Goal: Transaction & Acquisition: Obtain resource

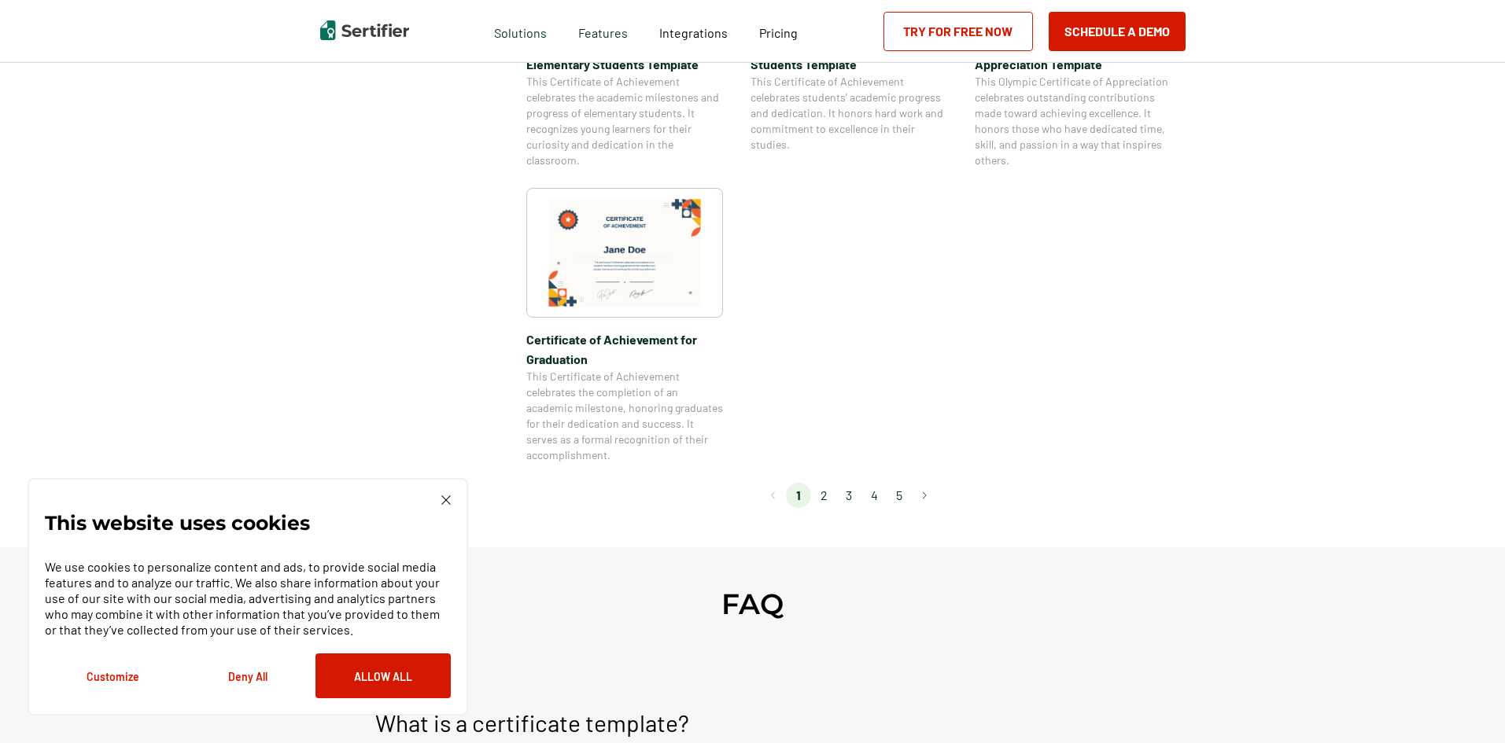
scroll to position [1337, 0]
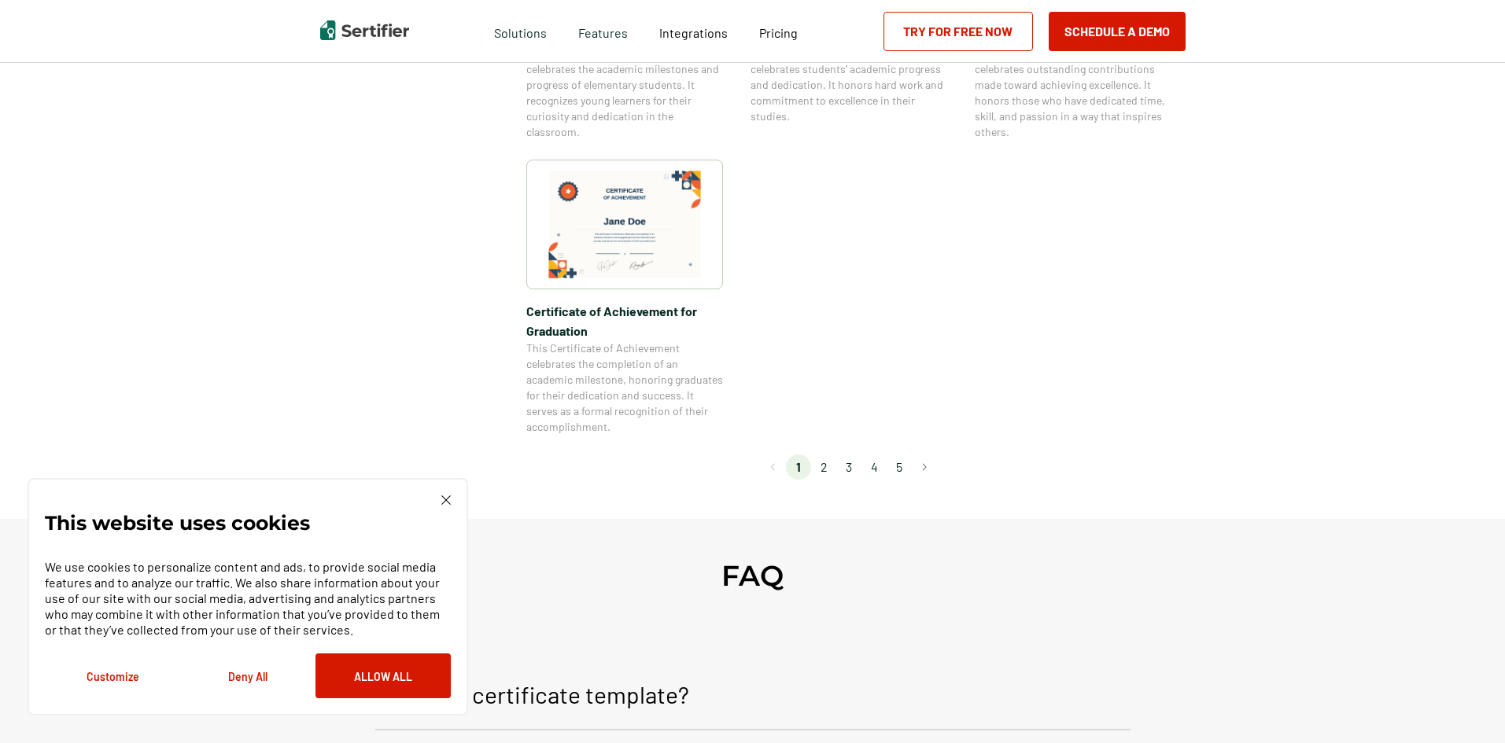
click at [827, 470] on li "2" at bounding box center [823, 467] width 25 height 25
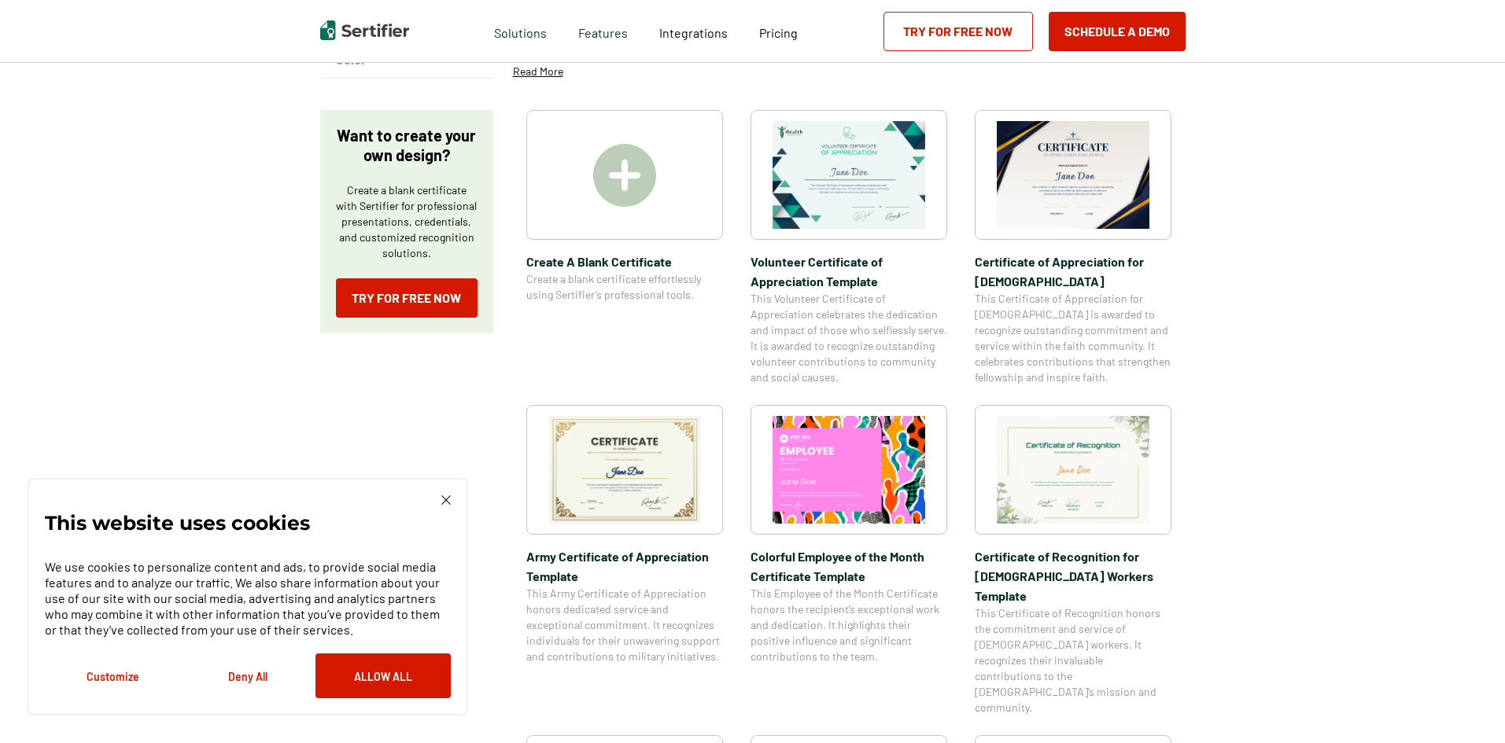
scroll to position [236, 0]
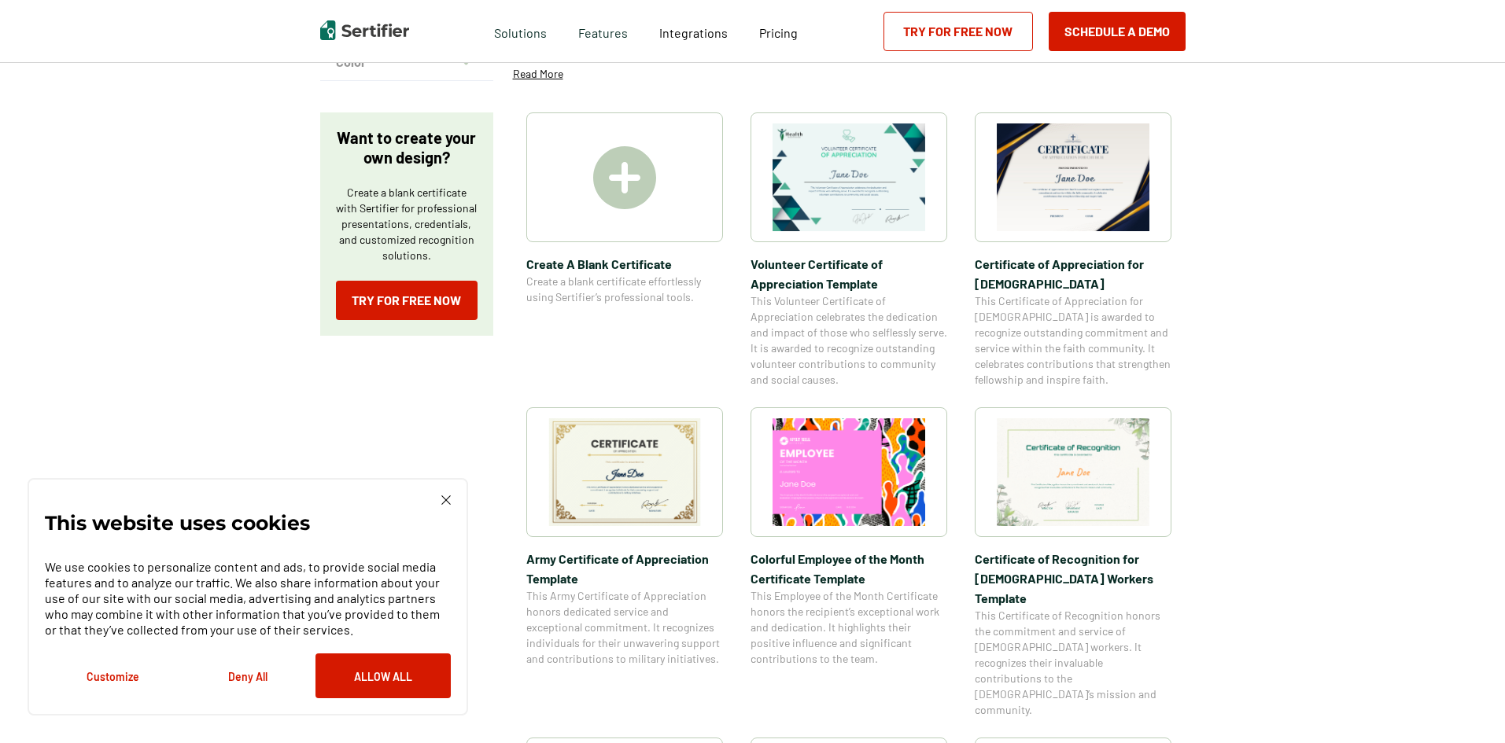
click at [665, 472] on img at bounding box center [624, 472] width 153 height 108
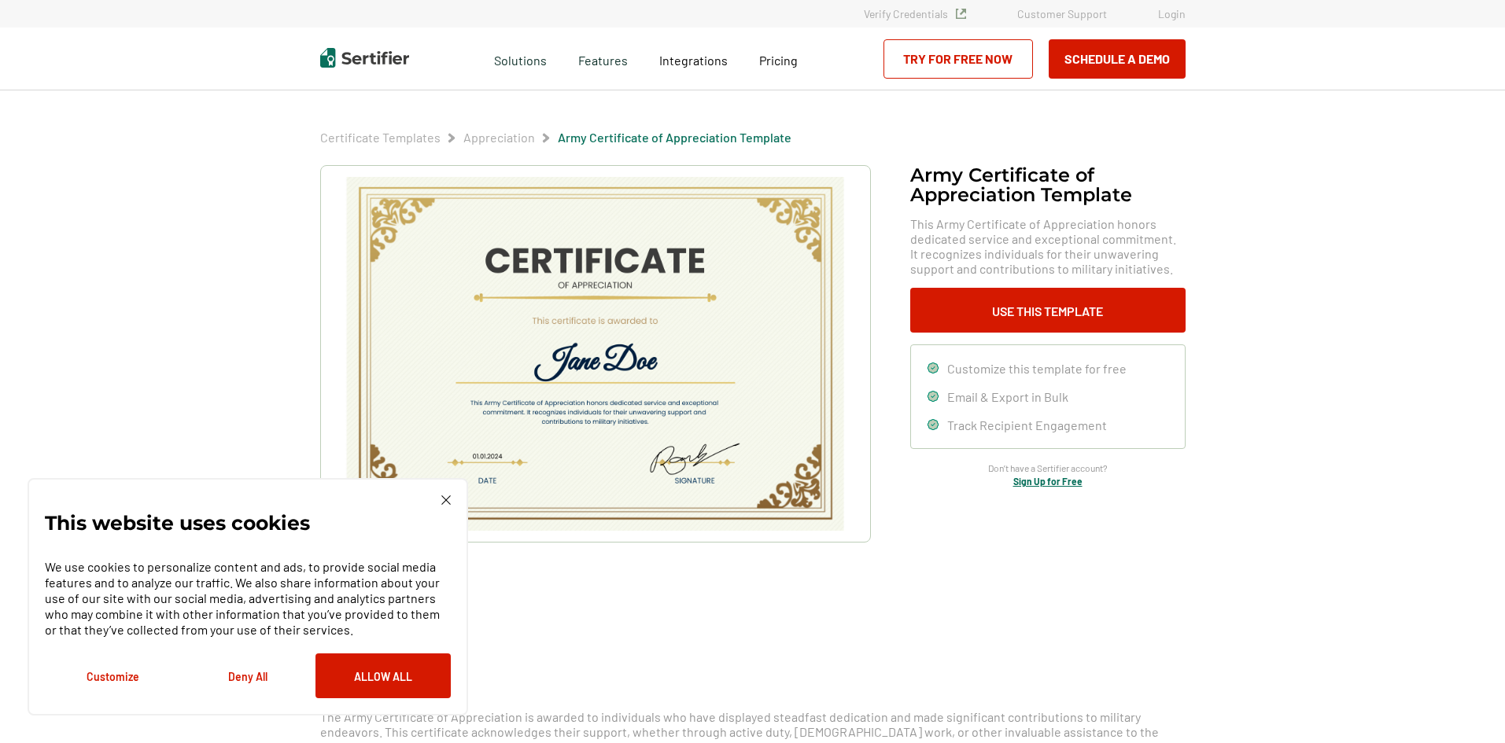
click at [445, 499] on img at bounding box center [445, 500] width 9 height 9
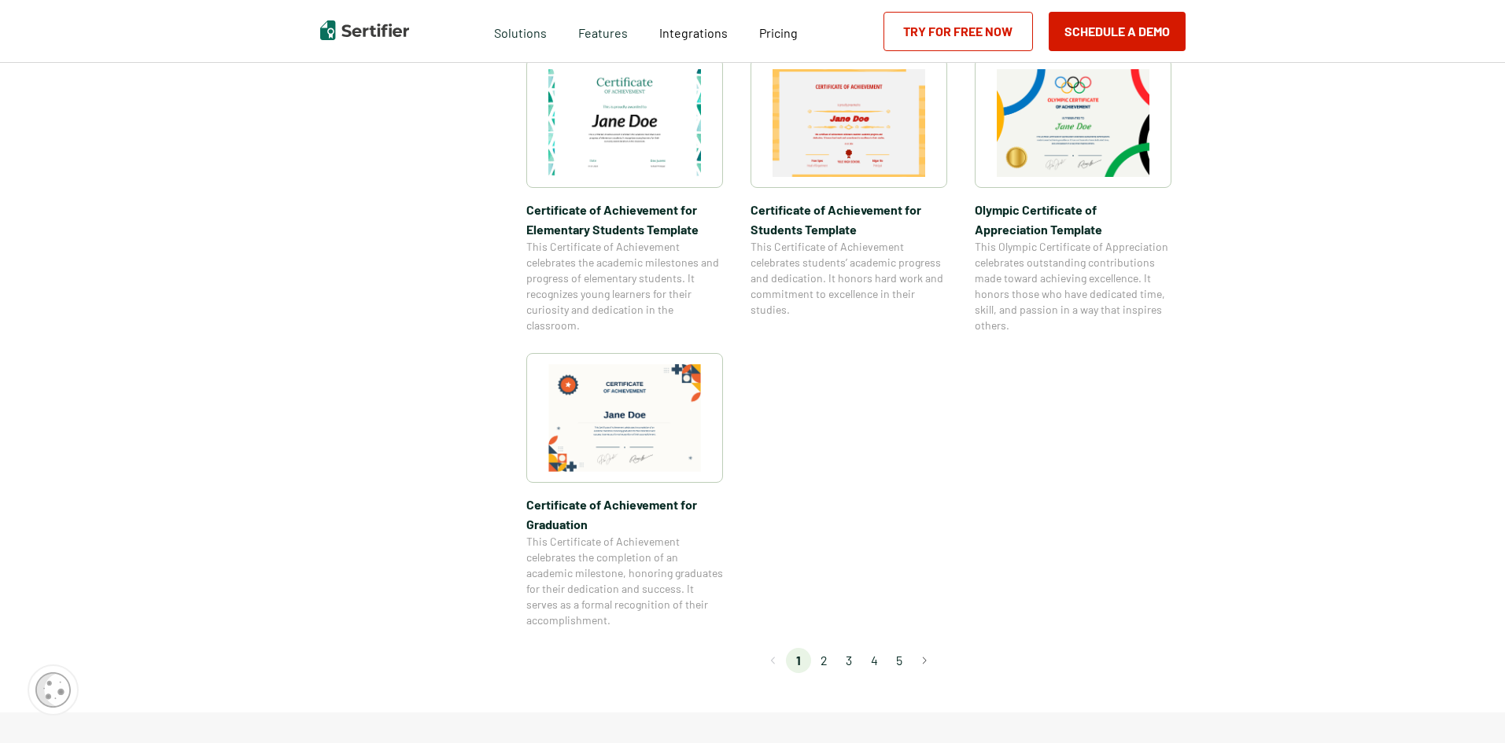
scroll to position [1180, 0]
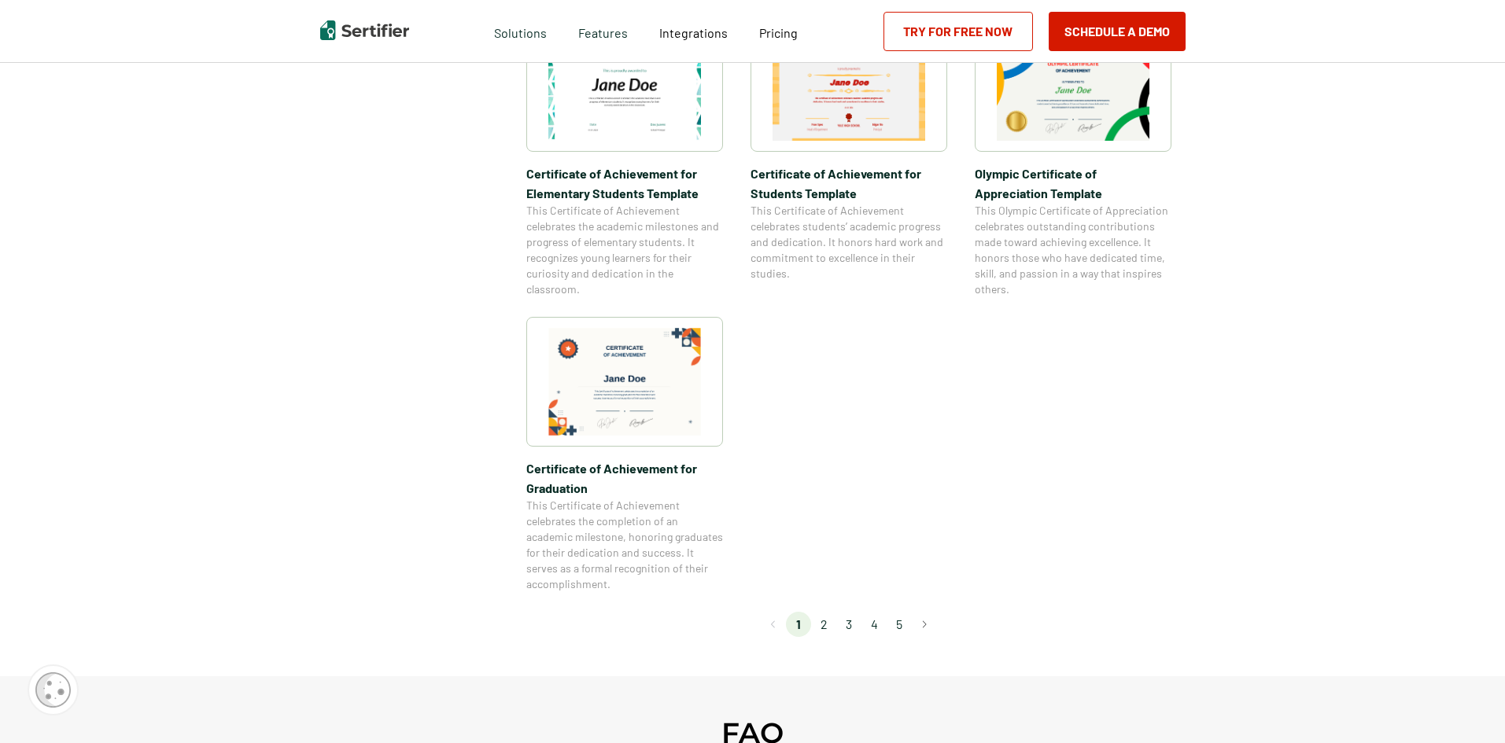
click at [827, 628] on li "2" at bounding box center [823, 624] width 25 height 25
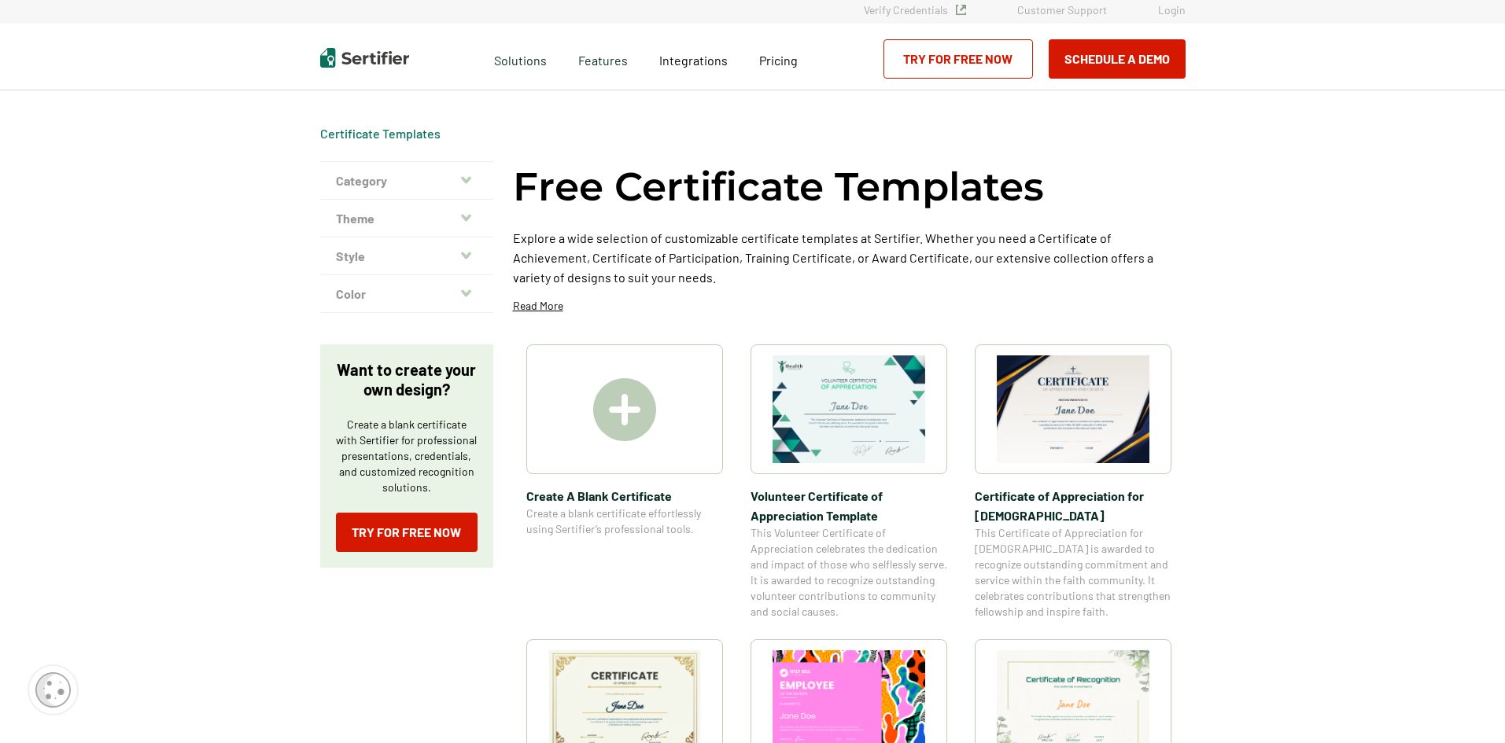
scroll to position [0, 0]
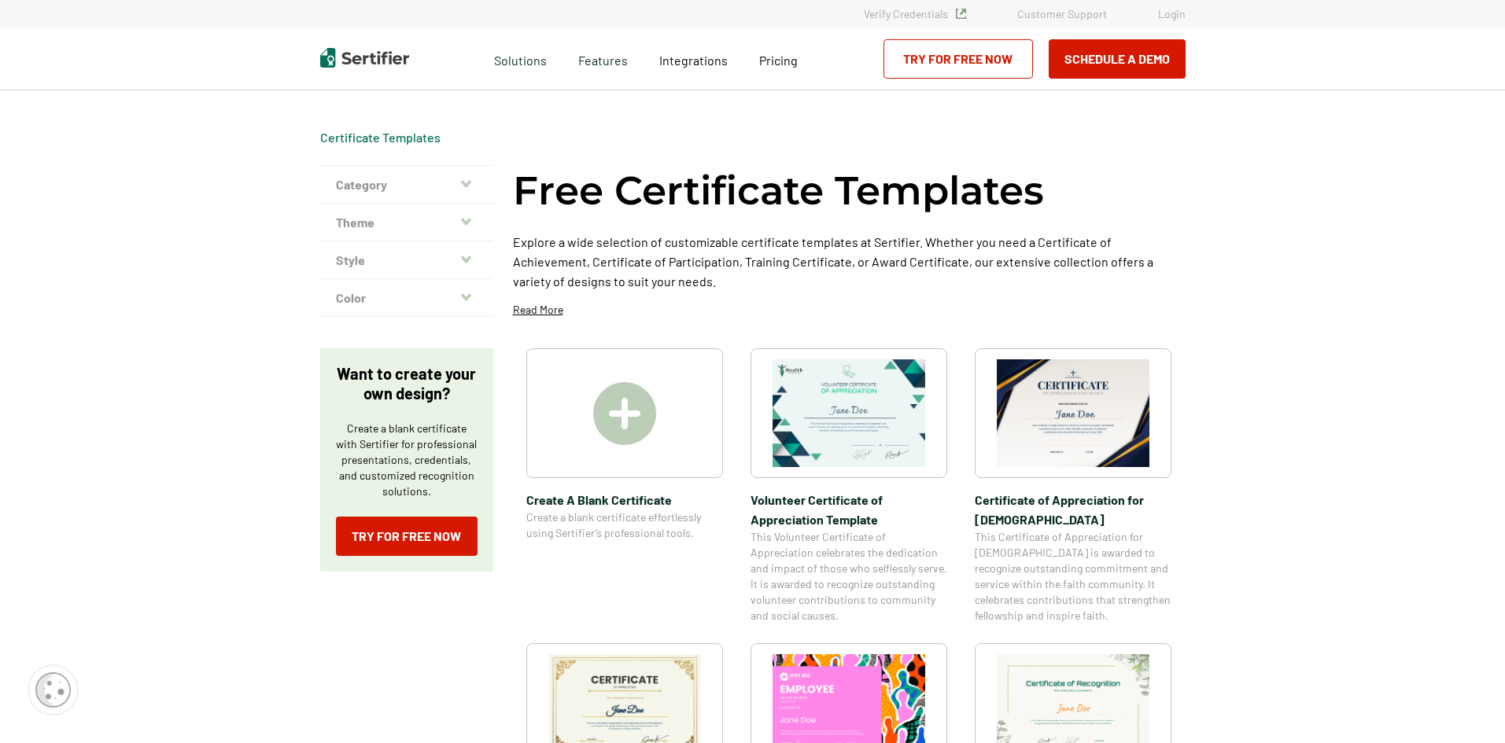
click at [640, 428] on img at bounding box center [624, 413] width 63 height 63
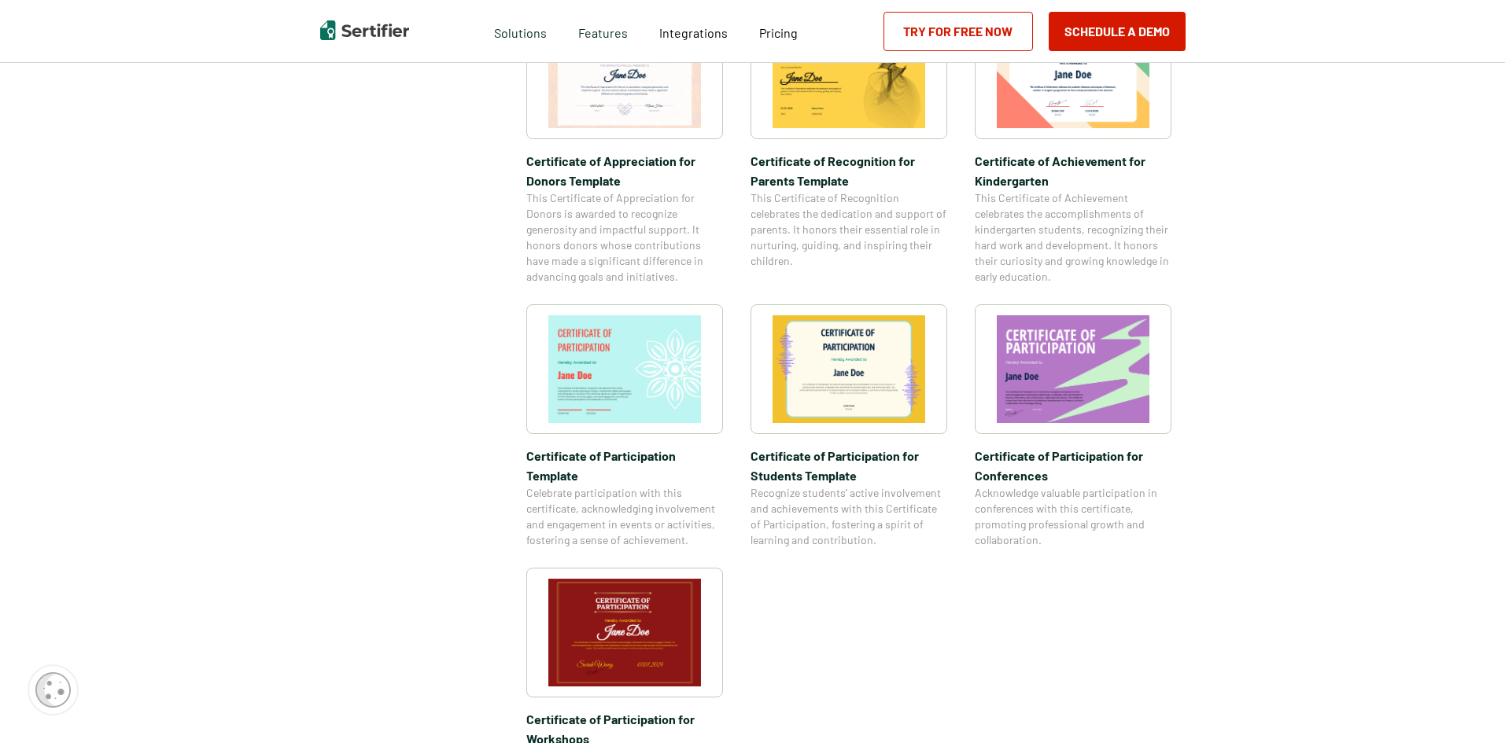
scroll to position [1101, 0]
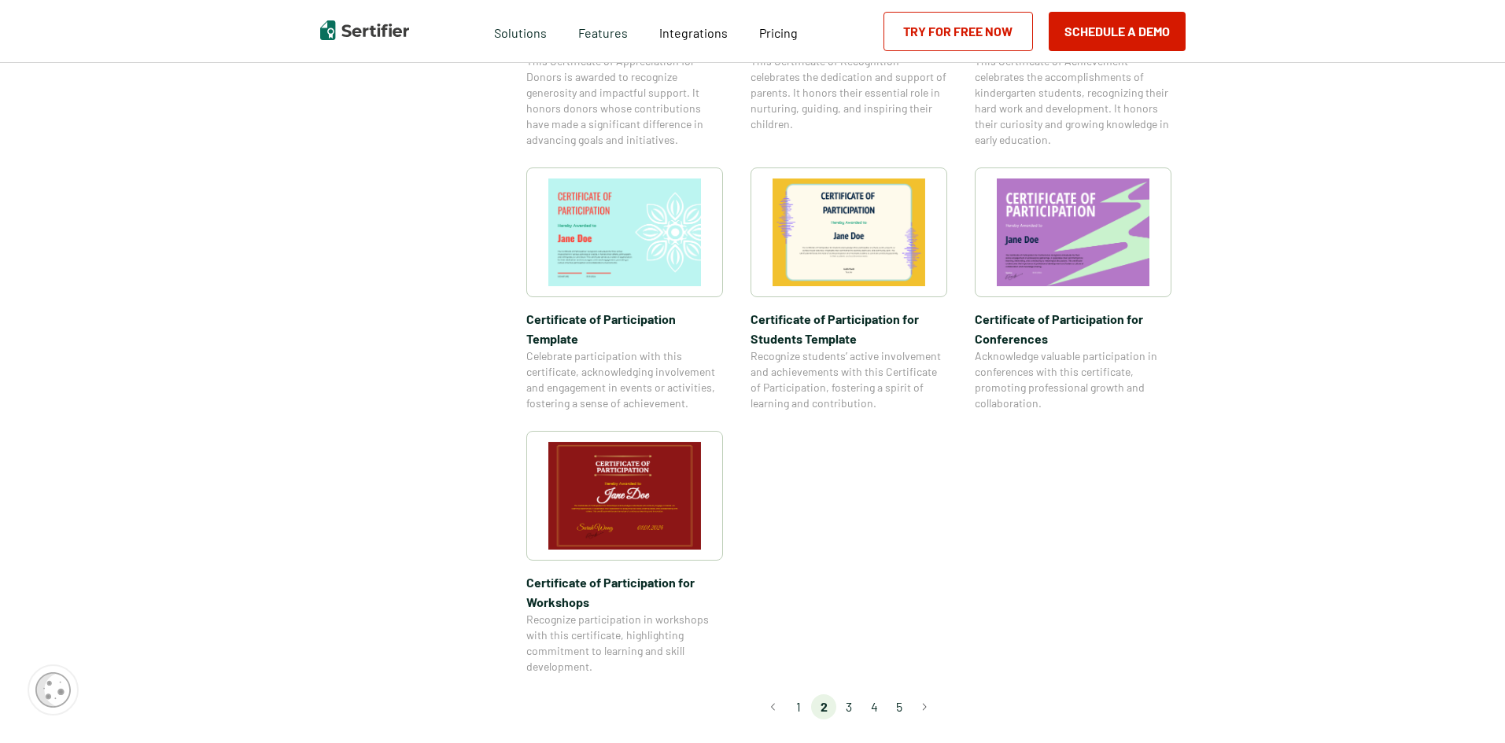
click at [850, 695] on li "3" at bounding box center [848, 707] width 25 height 25
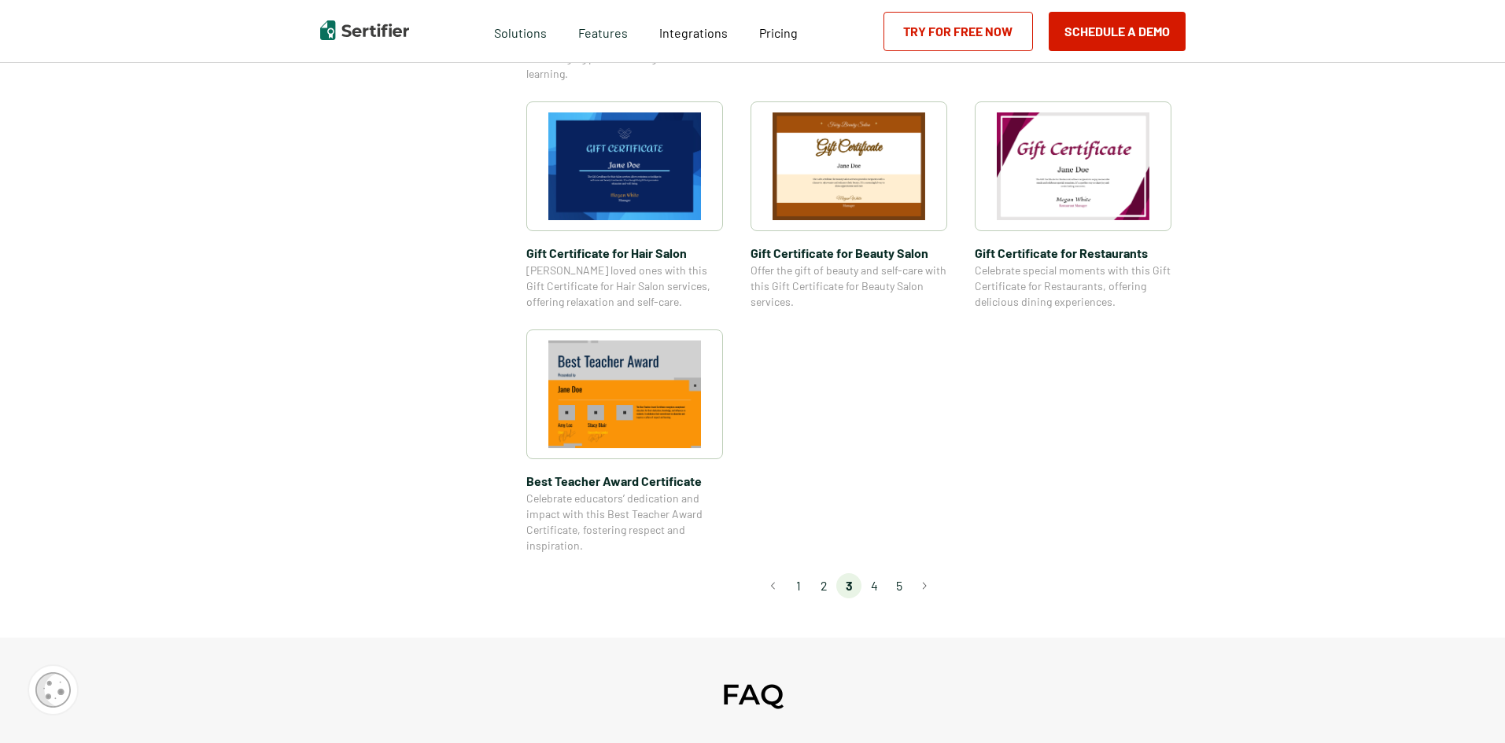
scroll to position [1022, 0]
click at [880, 587] on li "4" at bounding box center [873, 585] width 25 height 25
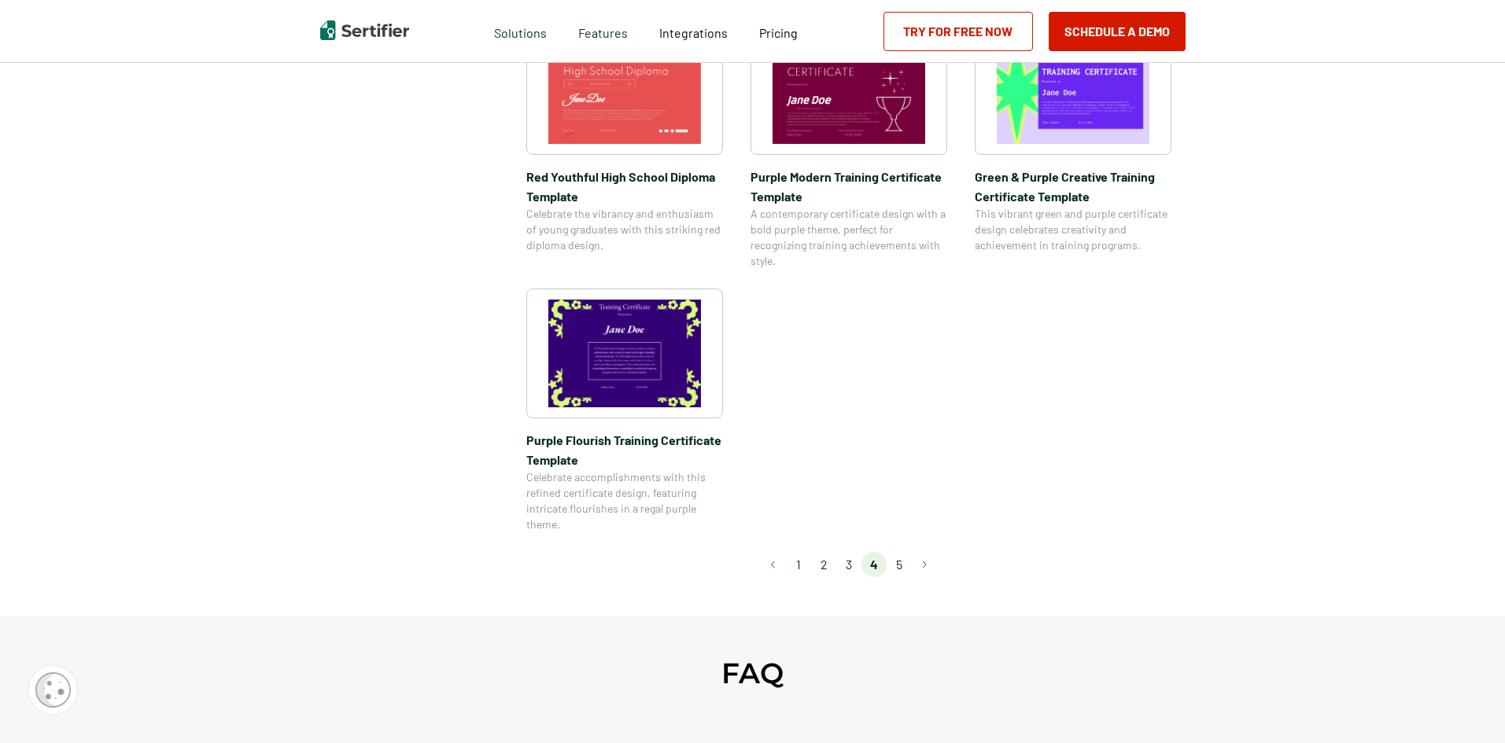
scroll to position [1101, 0]
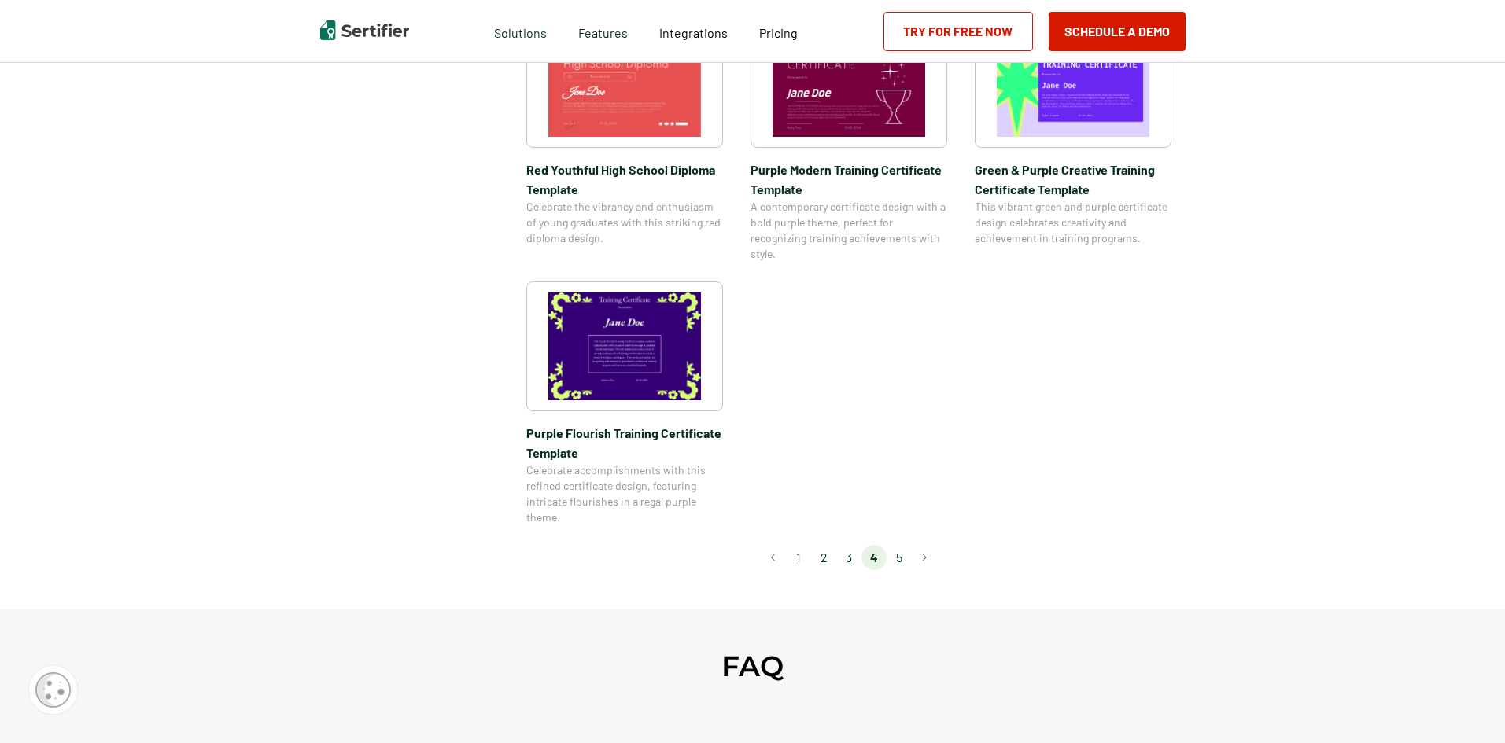
click at [901, 560] on li "5" at bounding box center [898, 557] width 25 height 25
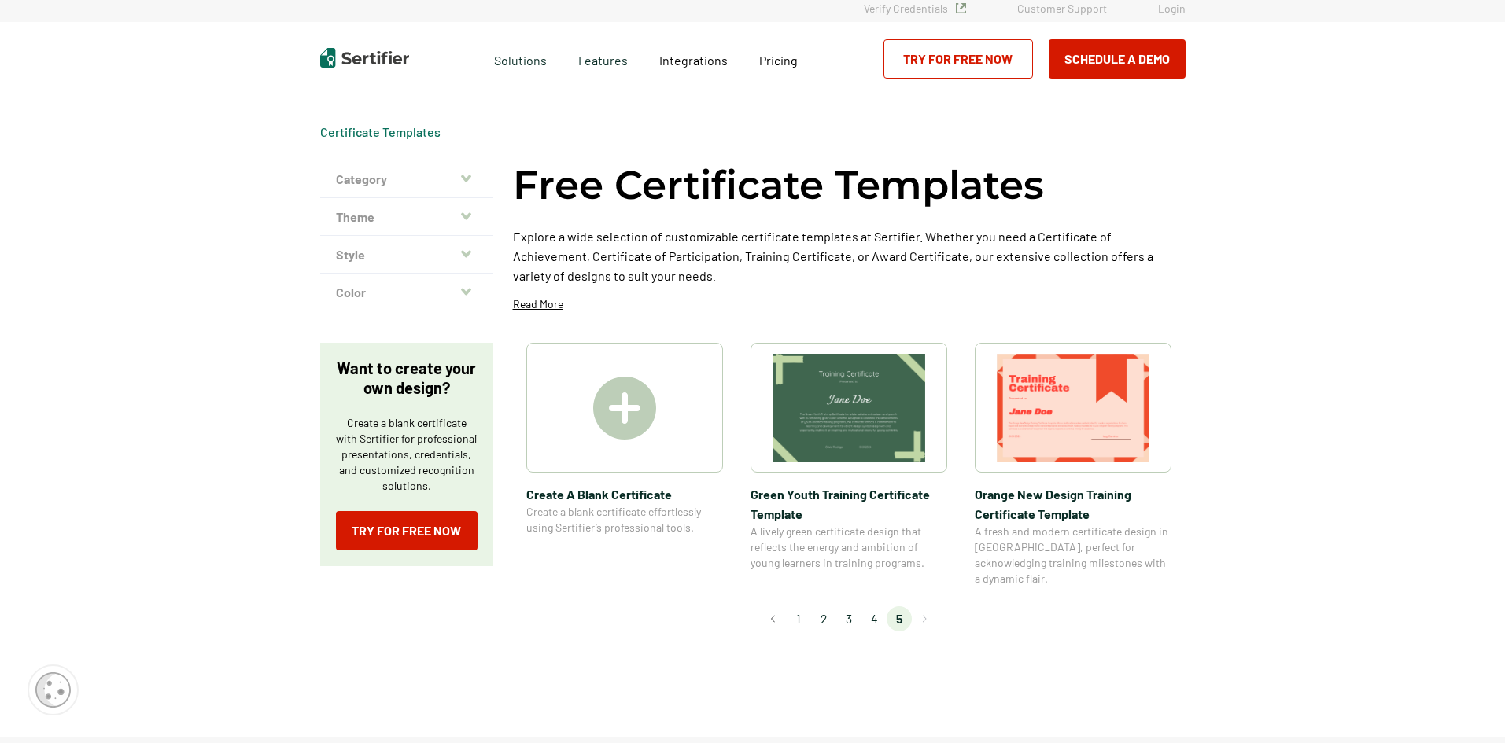
scroll to position [0, 0]
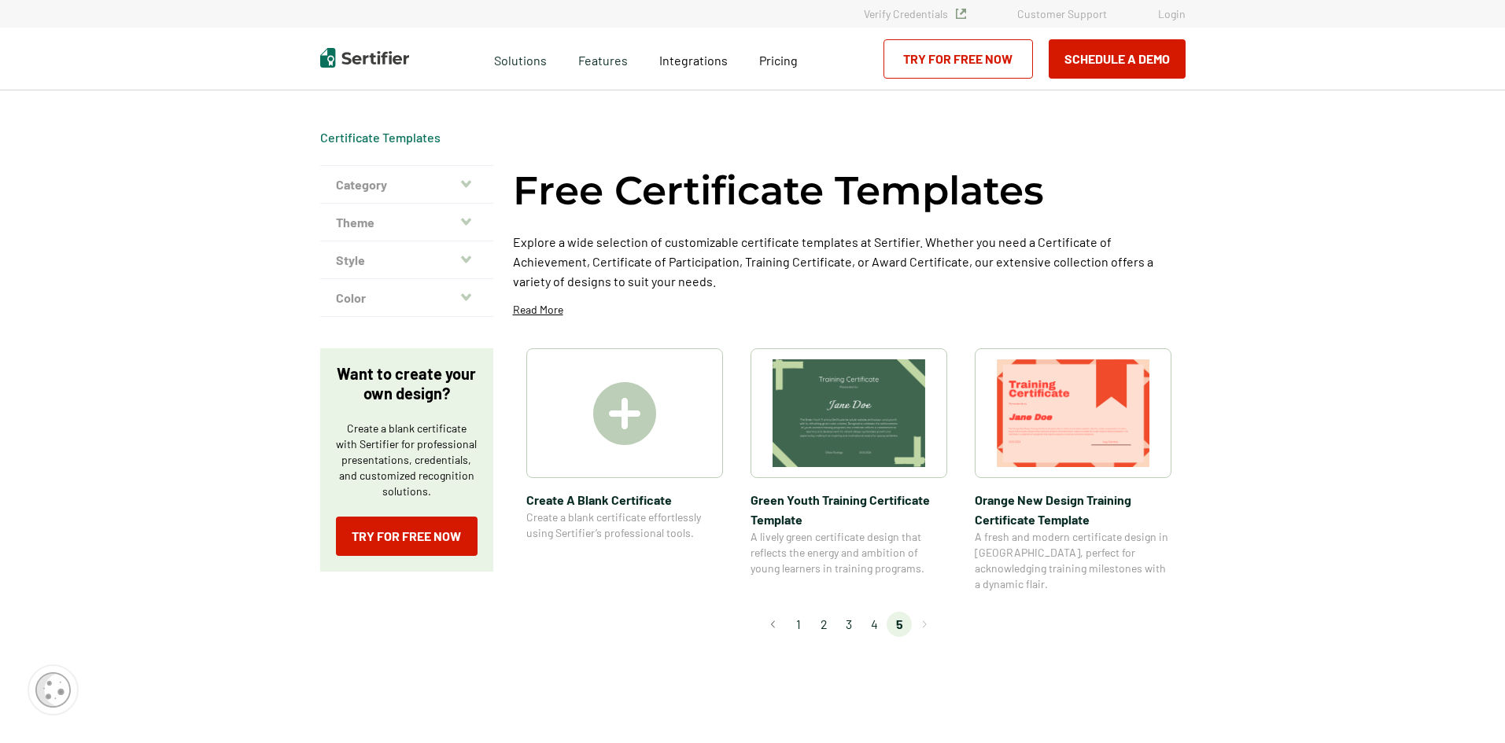
click at [875, 612] on li "4" at bounding box center [873, 624] width 25 height 25
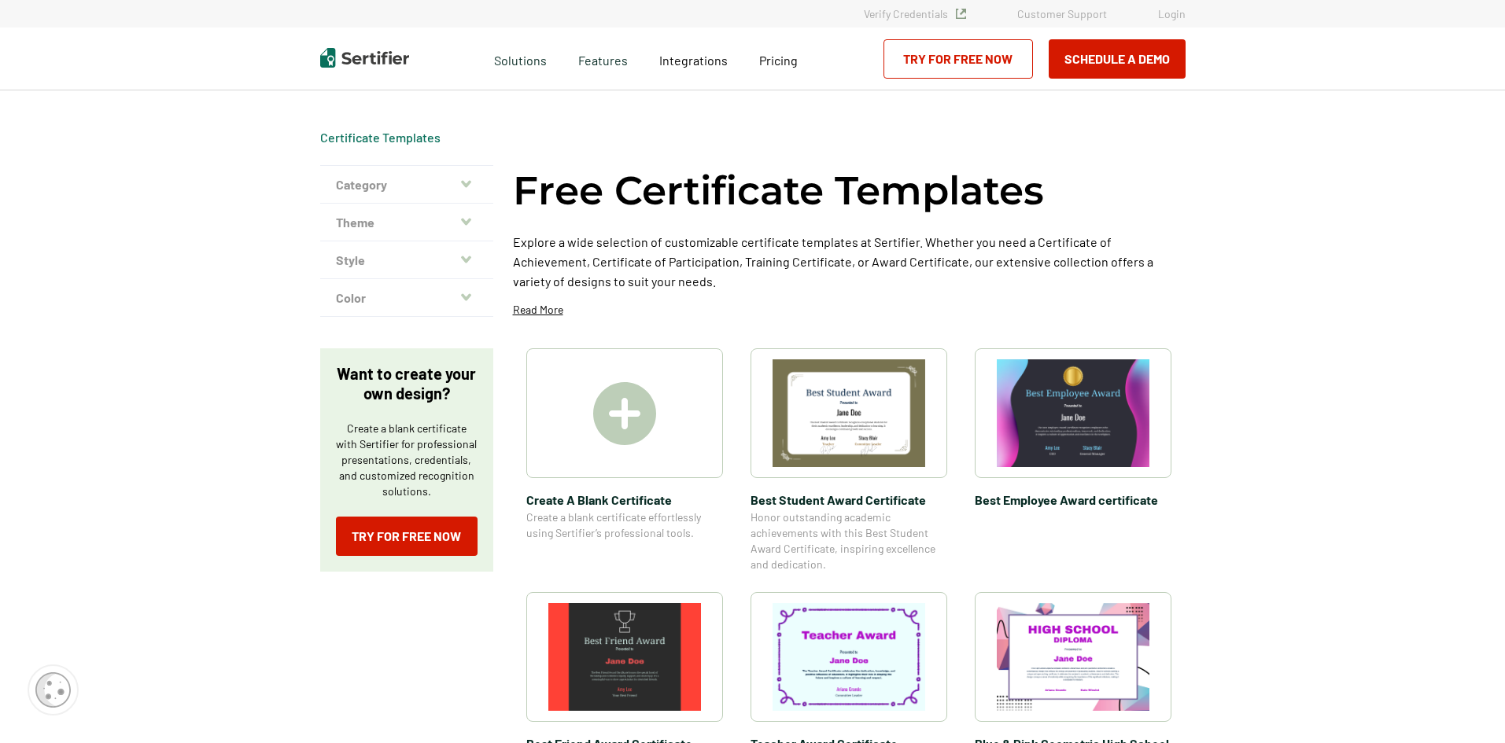
click at [633, 654] on img at bounding box center [624, 657] width 153 height 108
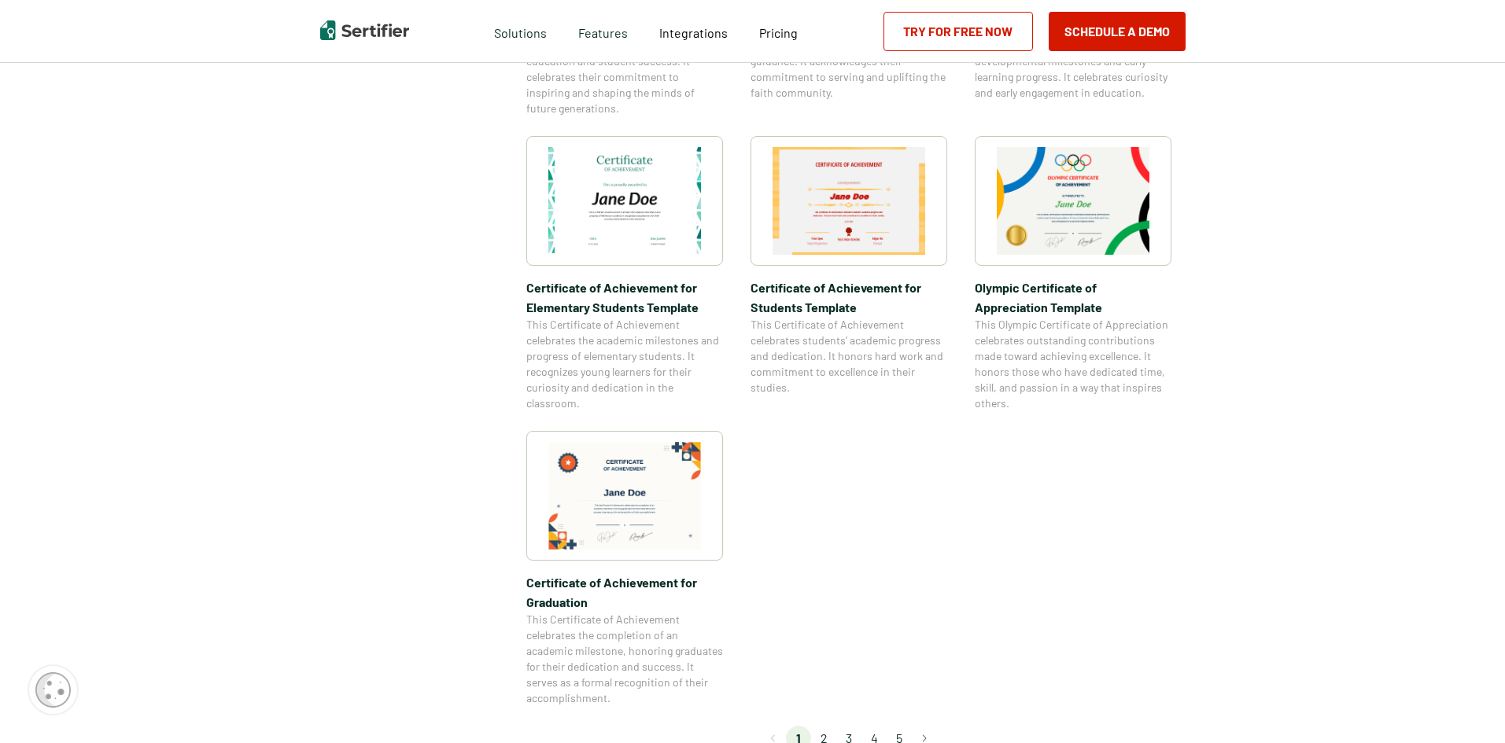
scroll to position [1101, 0]
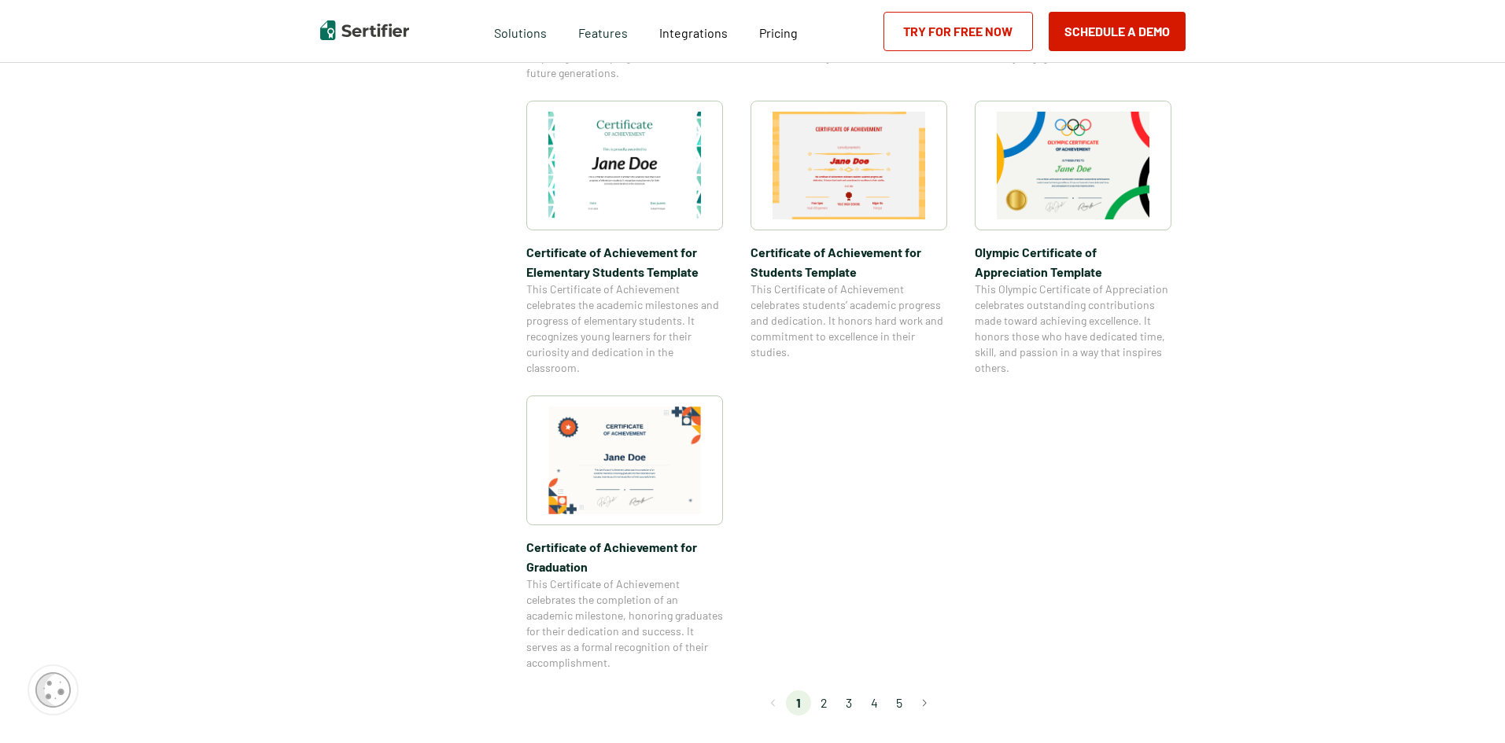
click at [669, 471] on img at bounding box center [624, 461] width 153 height 108
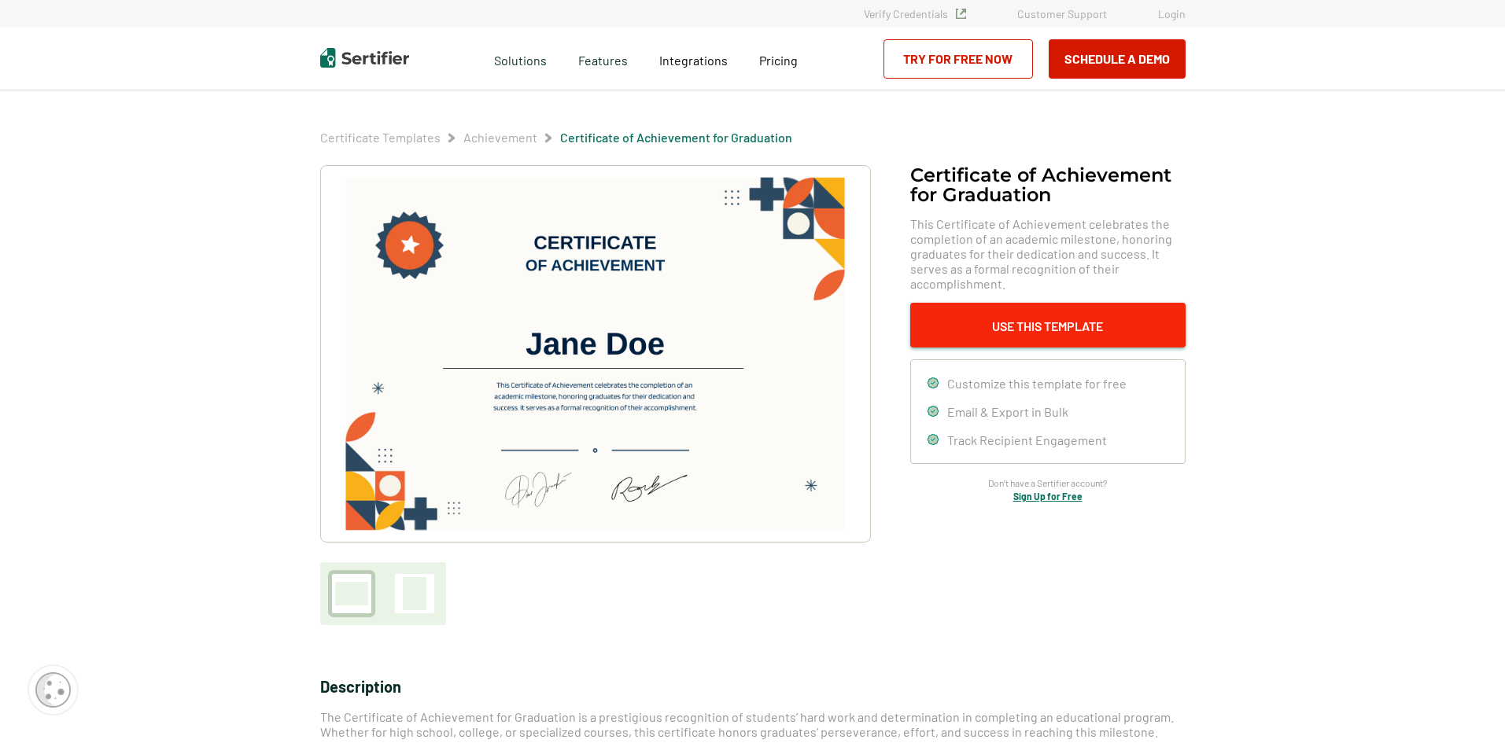
click at [963, 319] on button "Use This Template" at bounding box center [1047, 325] width 275 height 45
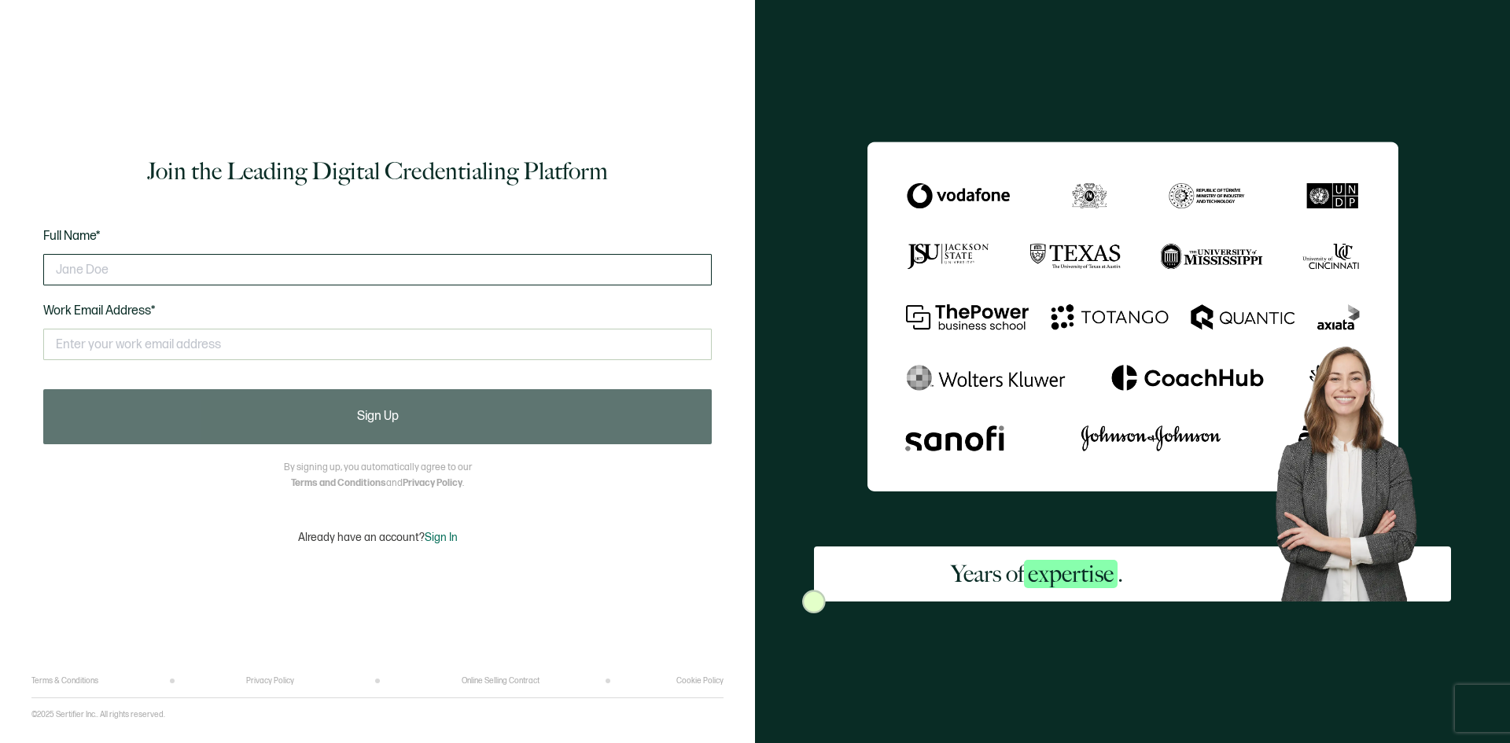
click at [267, 265] on input "text" at bounding box center [377, 269] width 669 height 31
type input "Derrick Davis"
click at [144, 340] on input "text" at bounding box center [377, 344] width 669 height 31
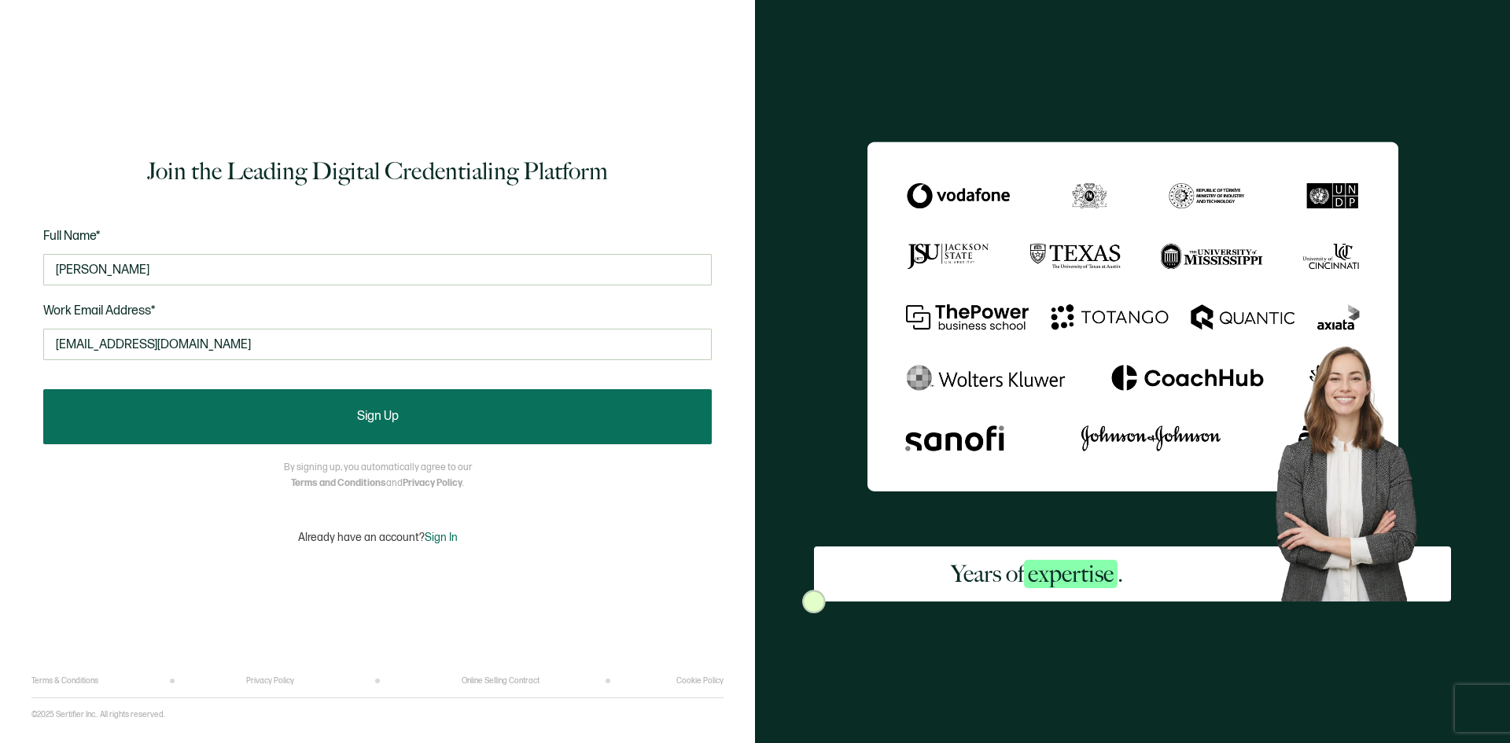
type input "derrickldavis5@gmail.com"
click at [425, 414] on button "Sign Up" at bounding box center [377, 416] width 669 height 55
click at [550, 417] on button "Sign Up" at bounding box center [377, 416] width 669 height 55
